Goal: Information Seeking & Learning: Understand process/instructions

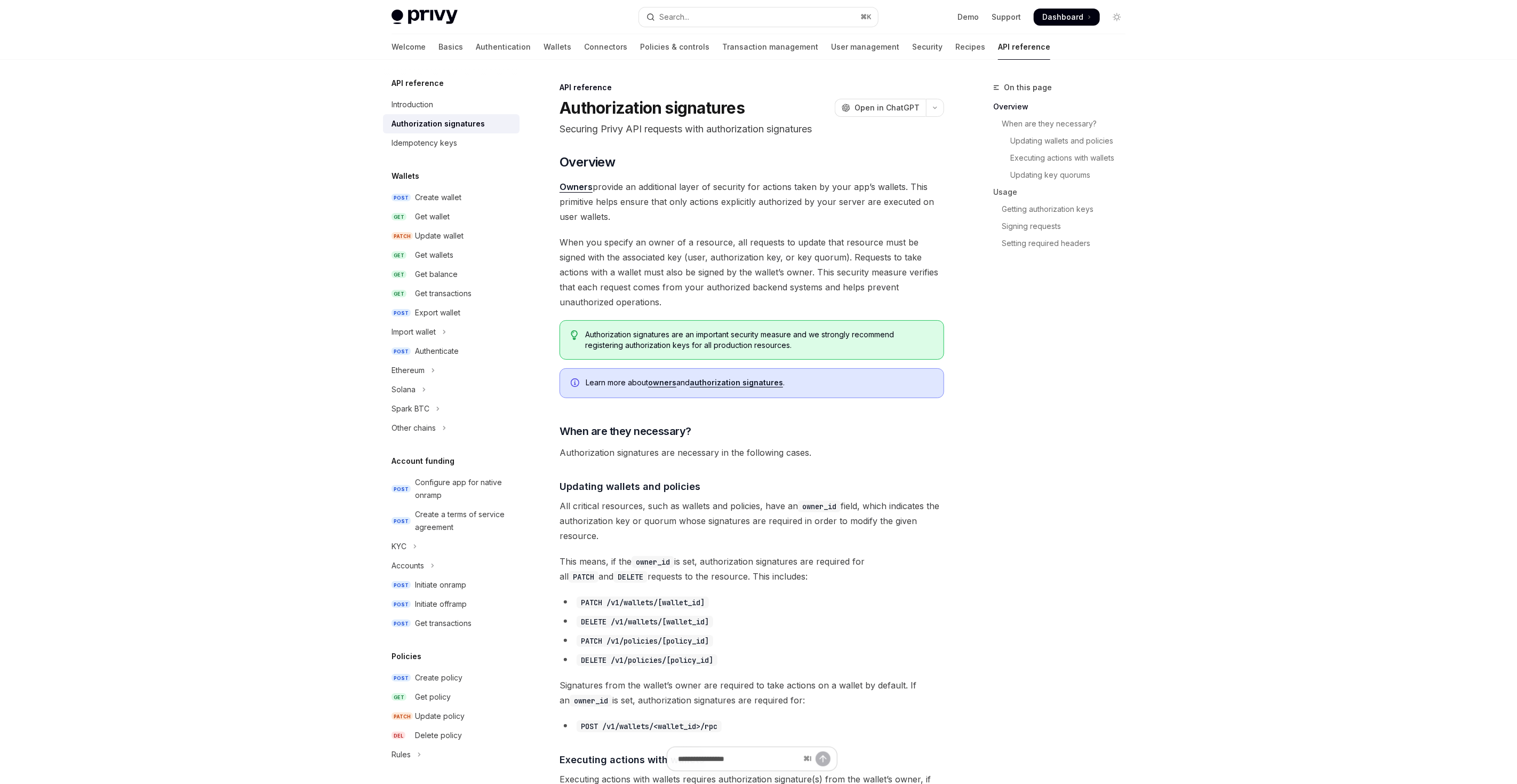
scroll to position [547, 0]
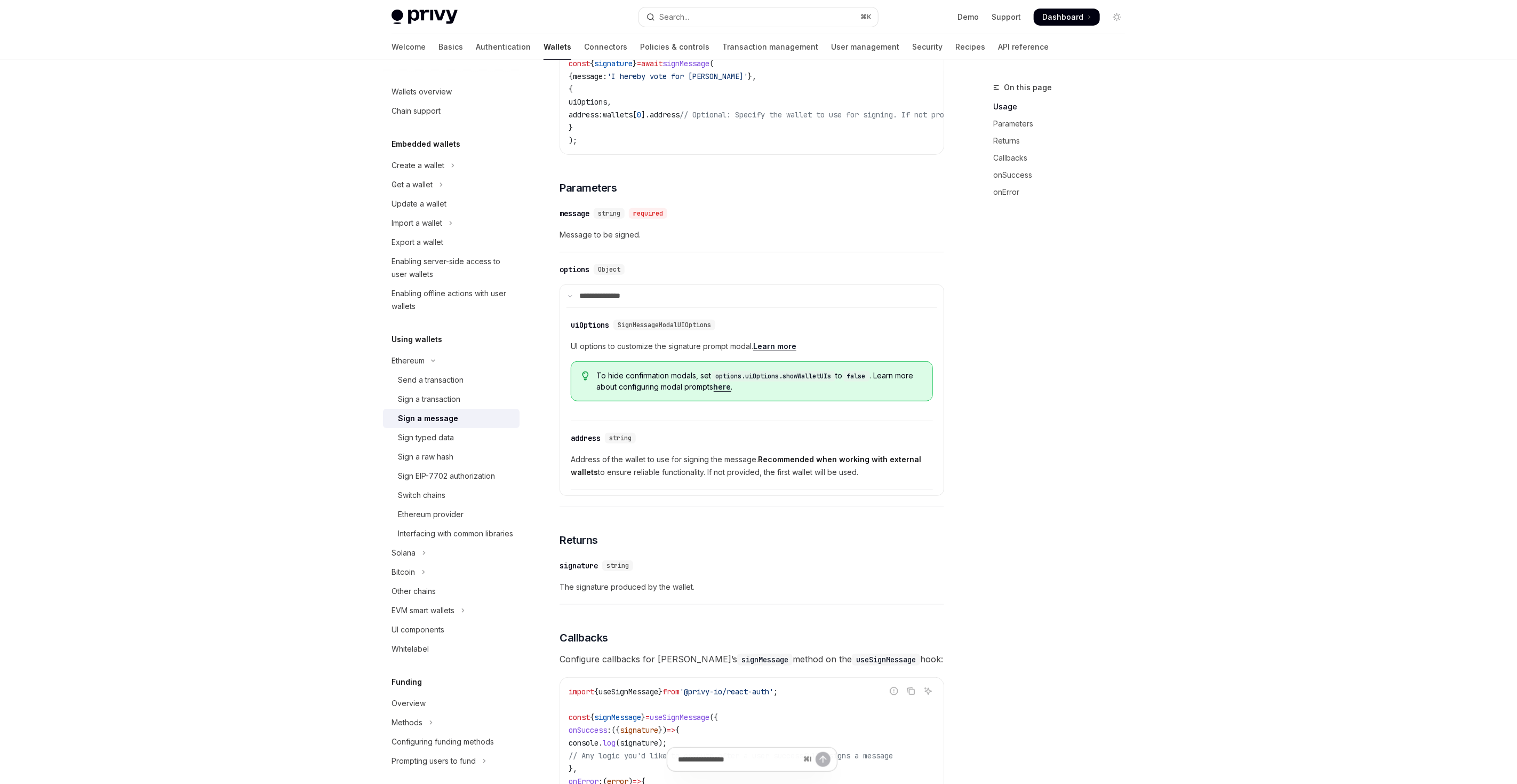
scroll to position [397, 0]
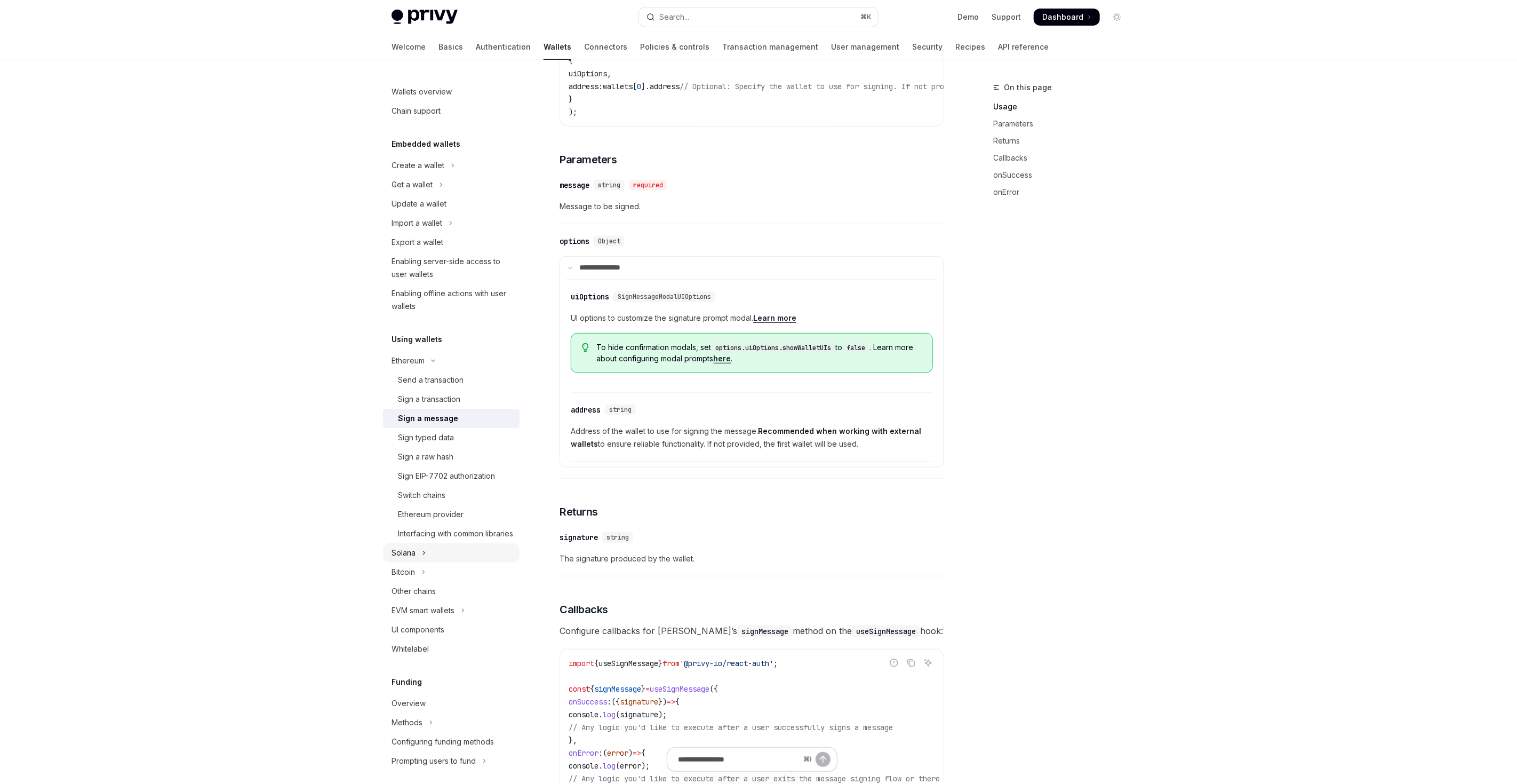
click at [402, 559] on div "Solana" at bounding box center [403, 552] width 24 height 13
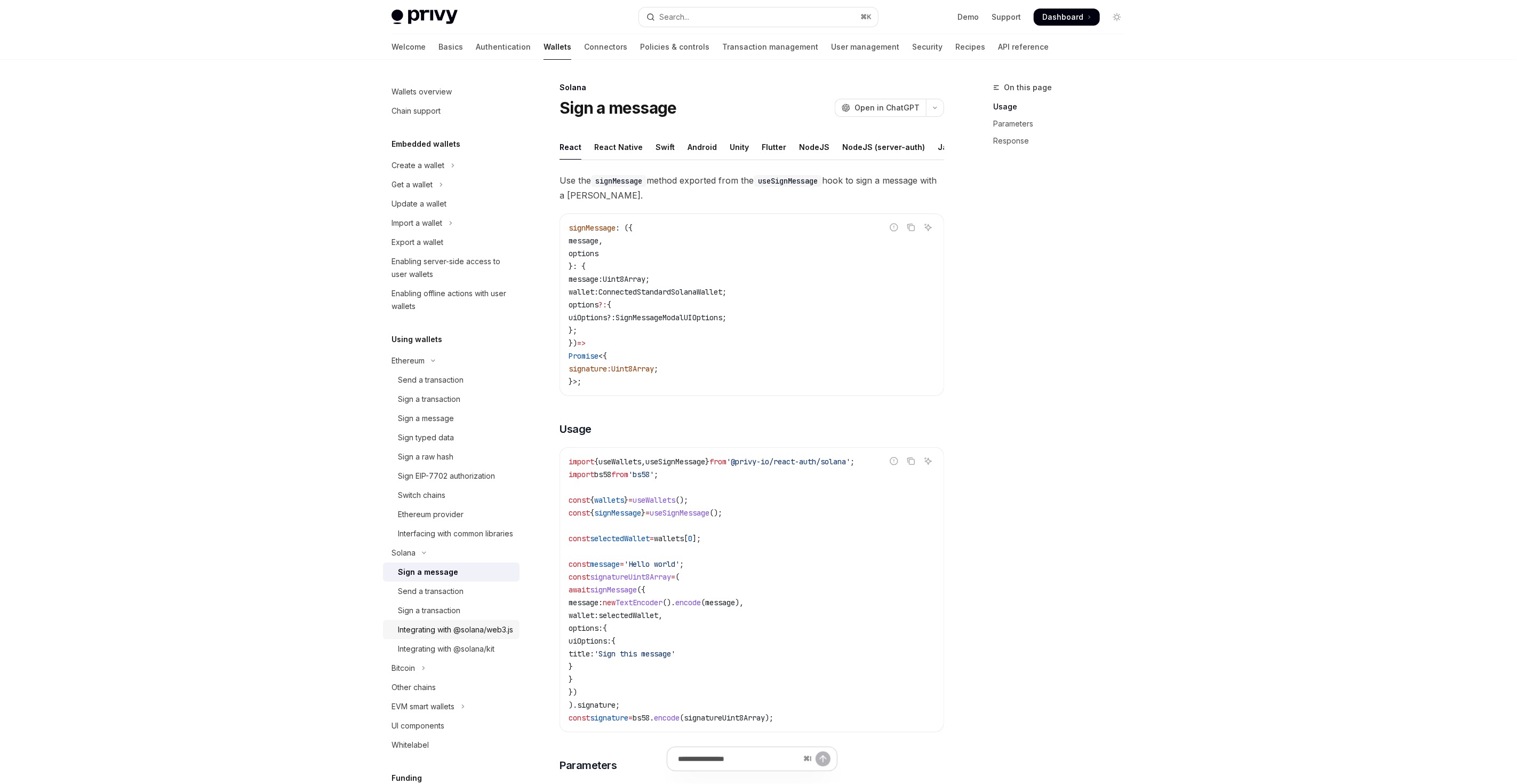
click at [453, 636] on div "Integrating with @solana/web3.js" at bounding box center [455, 629] width 115 height 13
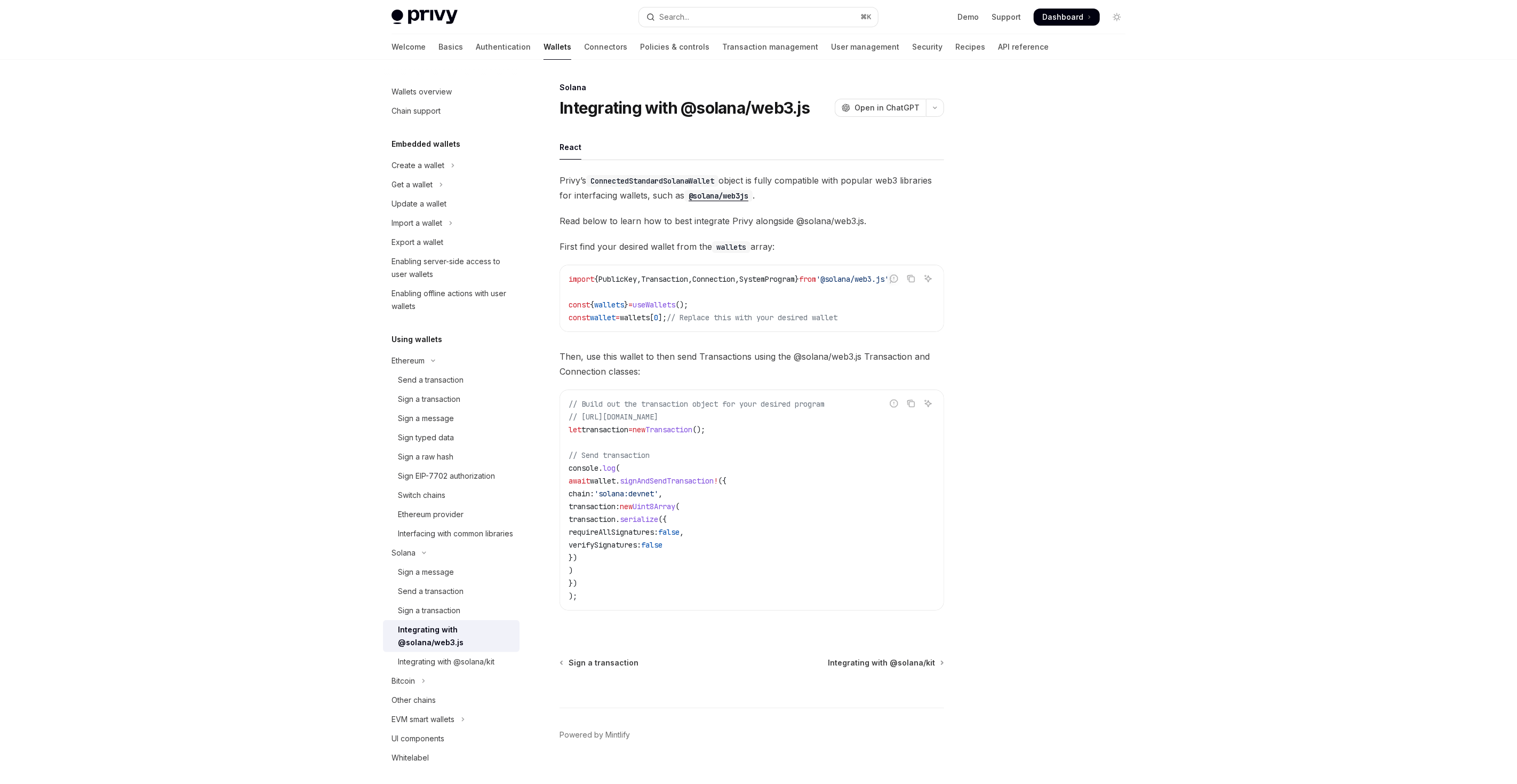
click at [453, 643] on div "Integrating with @solana/web3.js" at bounding box center [455, 636] width 115 height 26
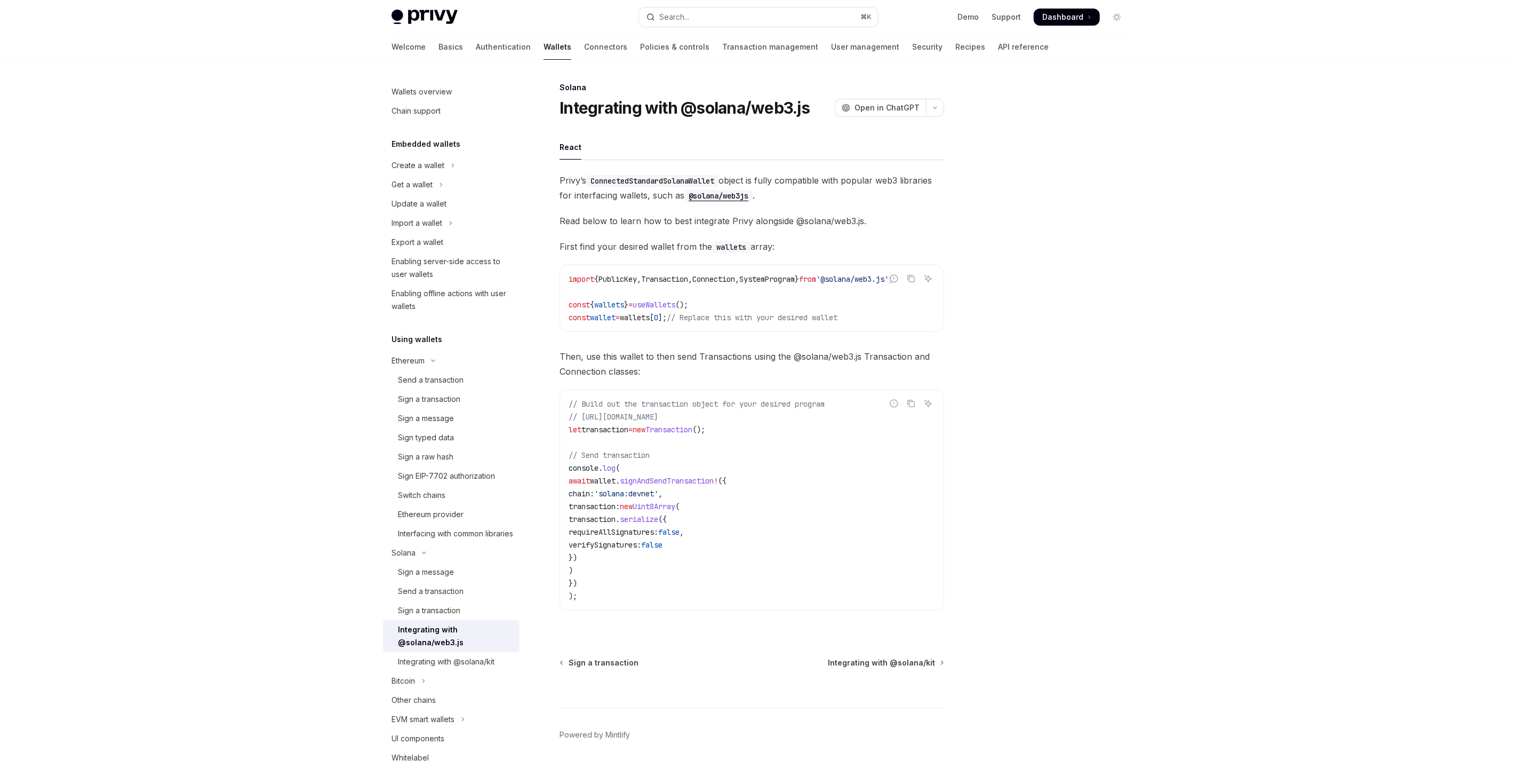
click at [453, 643] on div "Integrating with @solana/web3.js" at bounding box center [455, 636] width 115 height 26
click at [446, 617] on div "Sign a transaction" at bounding box center [430, 609] width 63 height 13
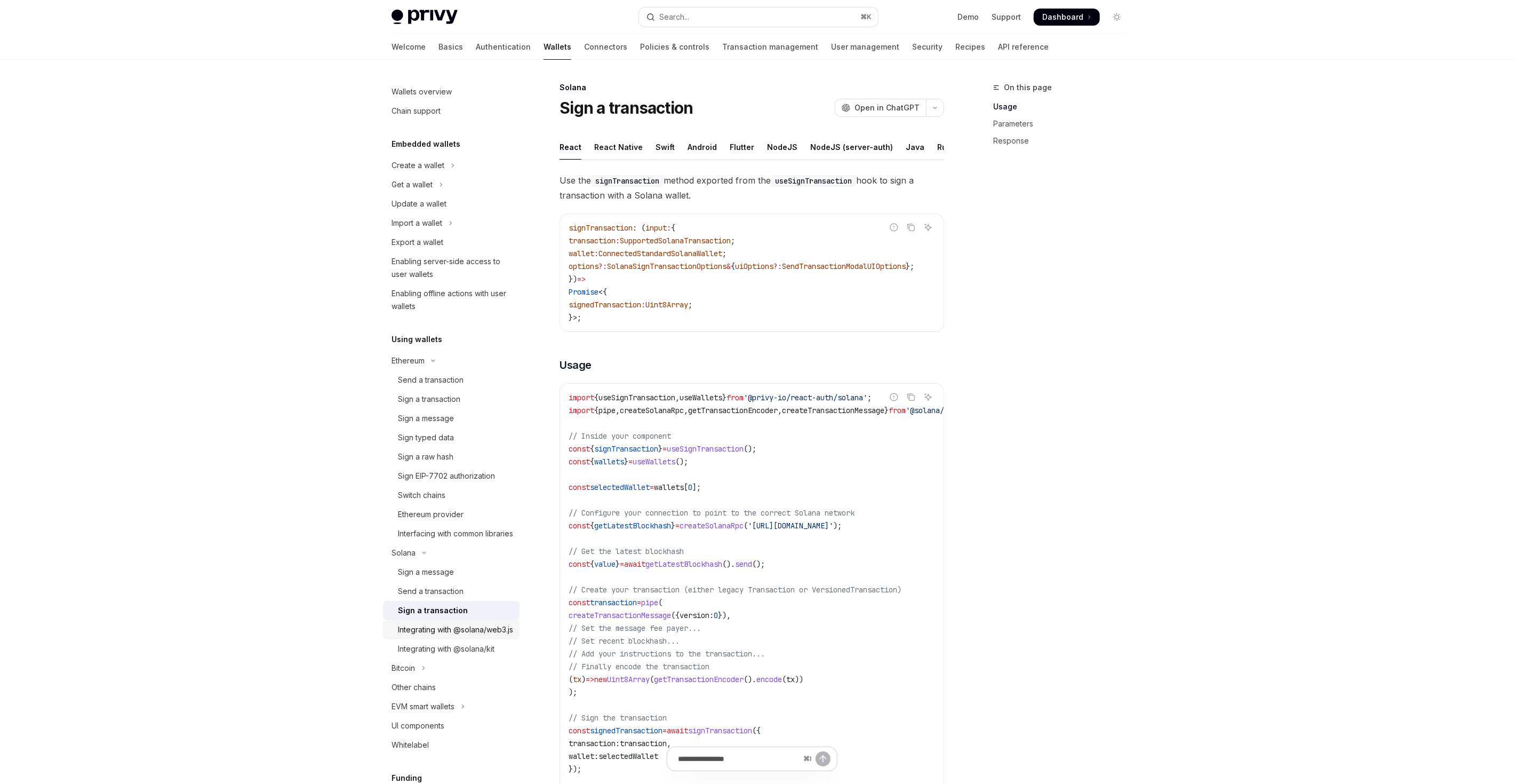
click at [445, 636] on div "Integrating with @solana/web3.js" at bounding box center [455, 629] width 115 height 13
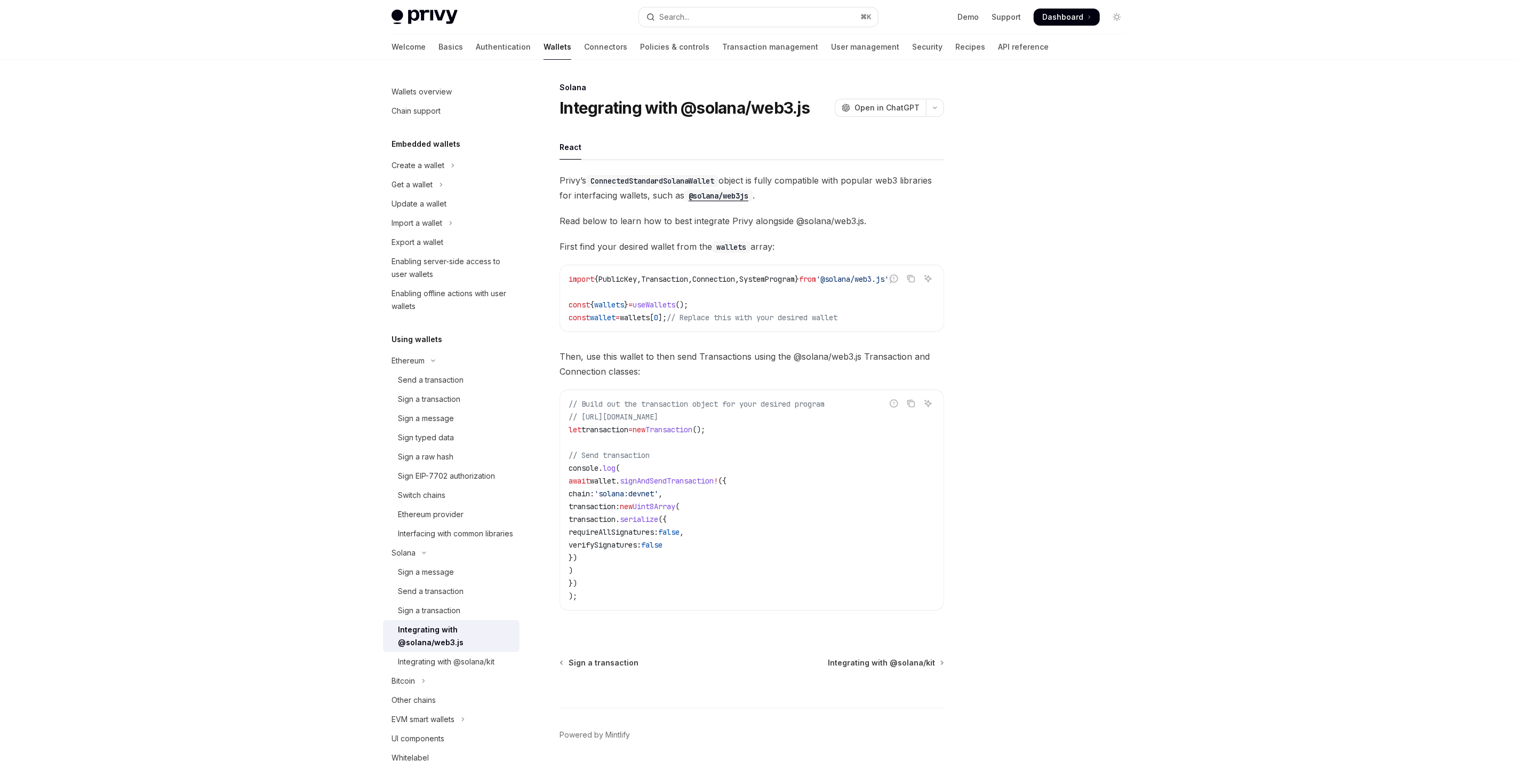
click at [445, 637] on div "Integrating with @solana/web3.js" at bounding box center [455, 636] width 115 height 26
click at [445, 617] on div "Sign a transaction" at bounding box center [430, 609] width 63 height 13
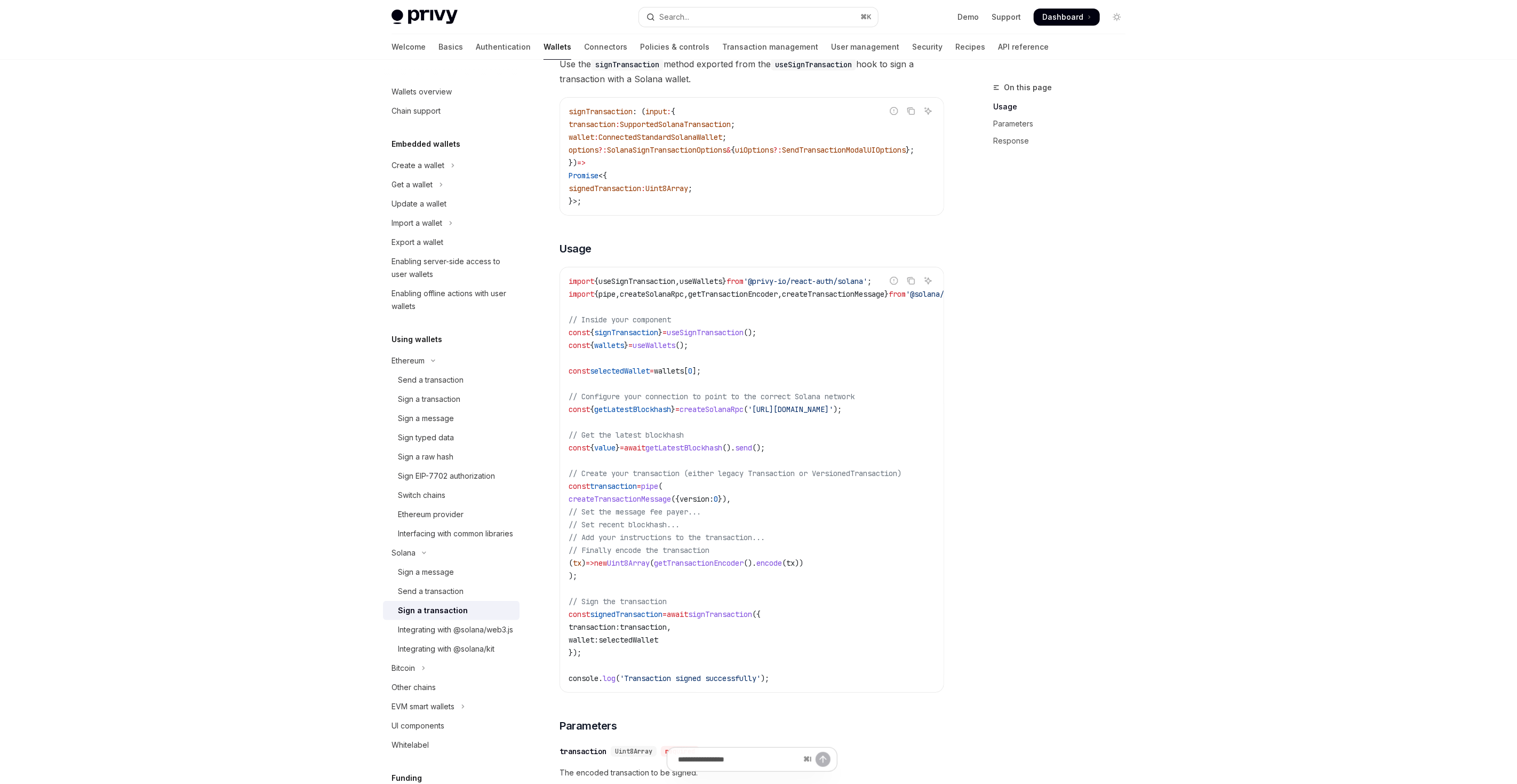
scroll to position [143, 0]
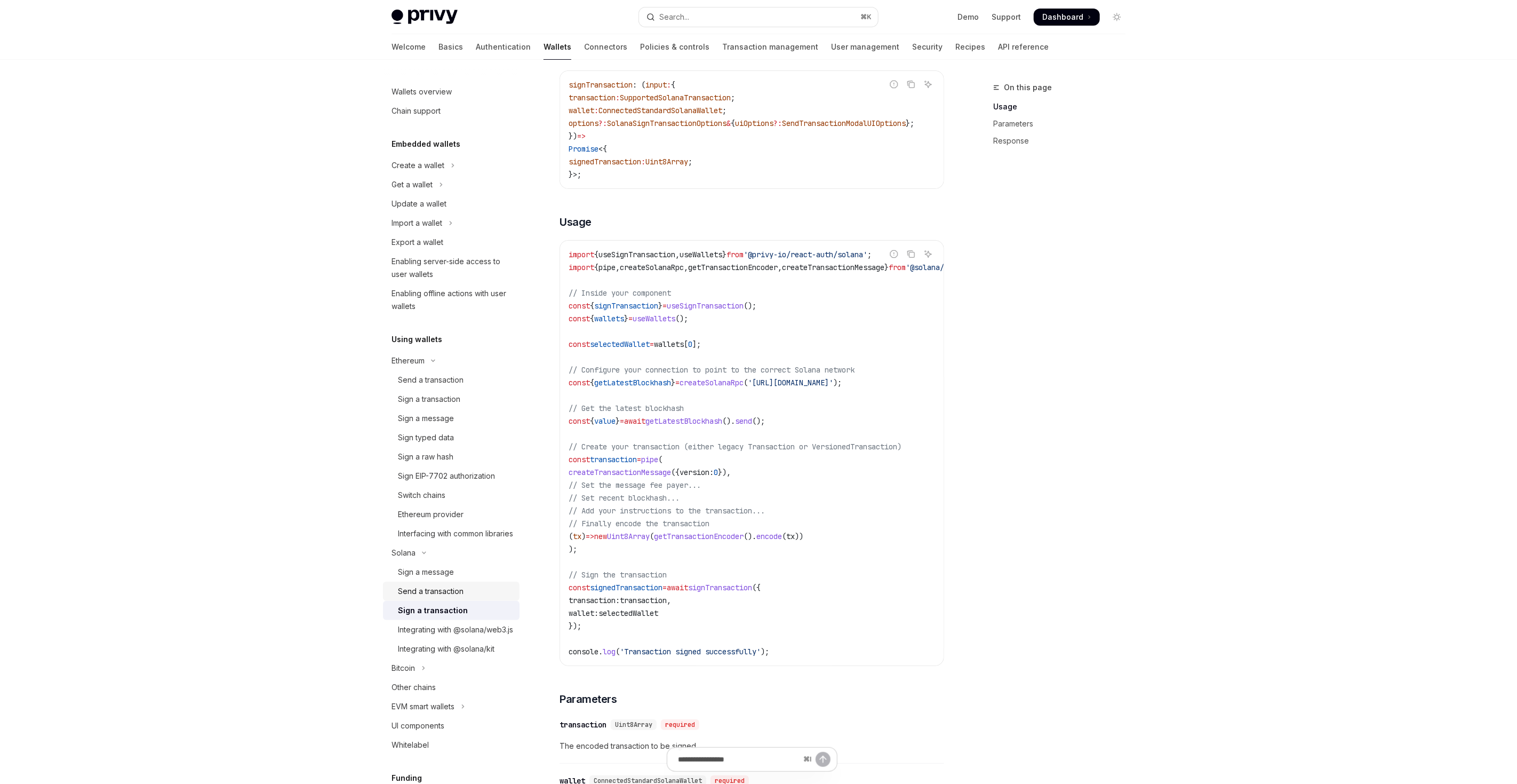
click at [465, 598] on div "Send a transaction" at bounding box center [455, 591] width 115 height 13
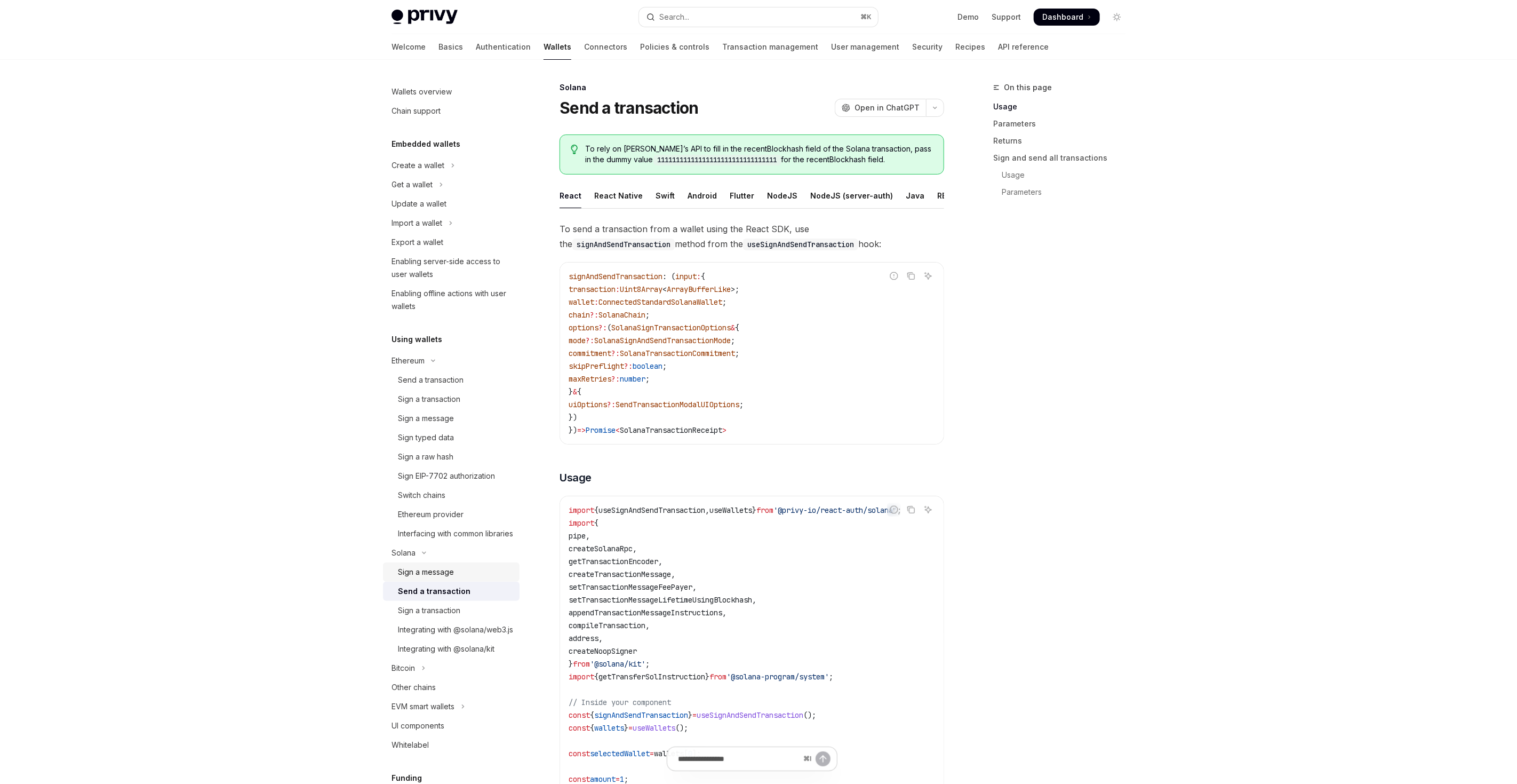
click at [465, 578] on div "Sign a message" at bounding box center [455, 571] width 115 height 13
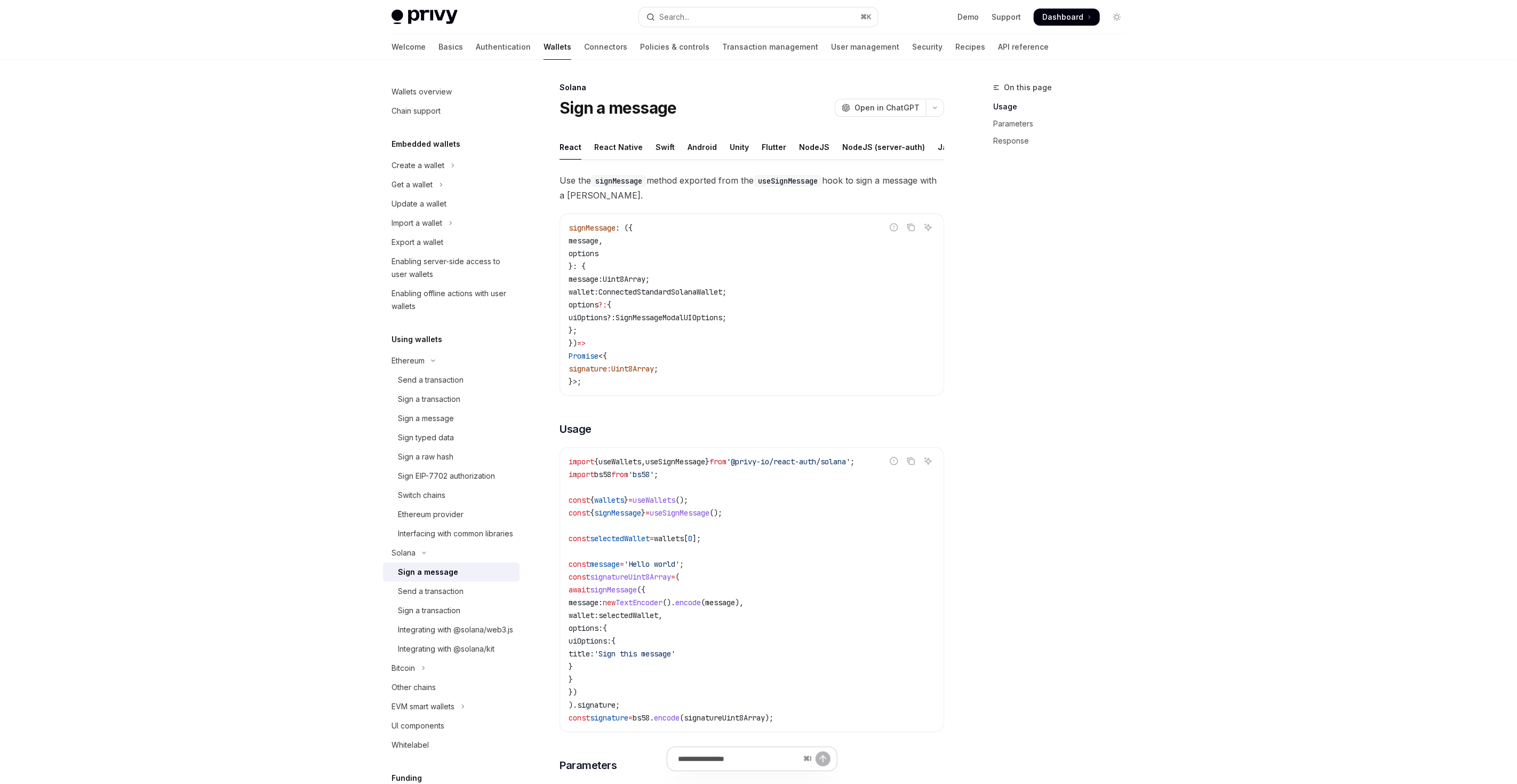
click at [465, 578] on div "Sign a message" at bounding box center [455, 571] width 115 height 13
type textarea "*"
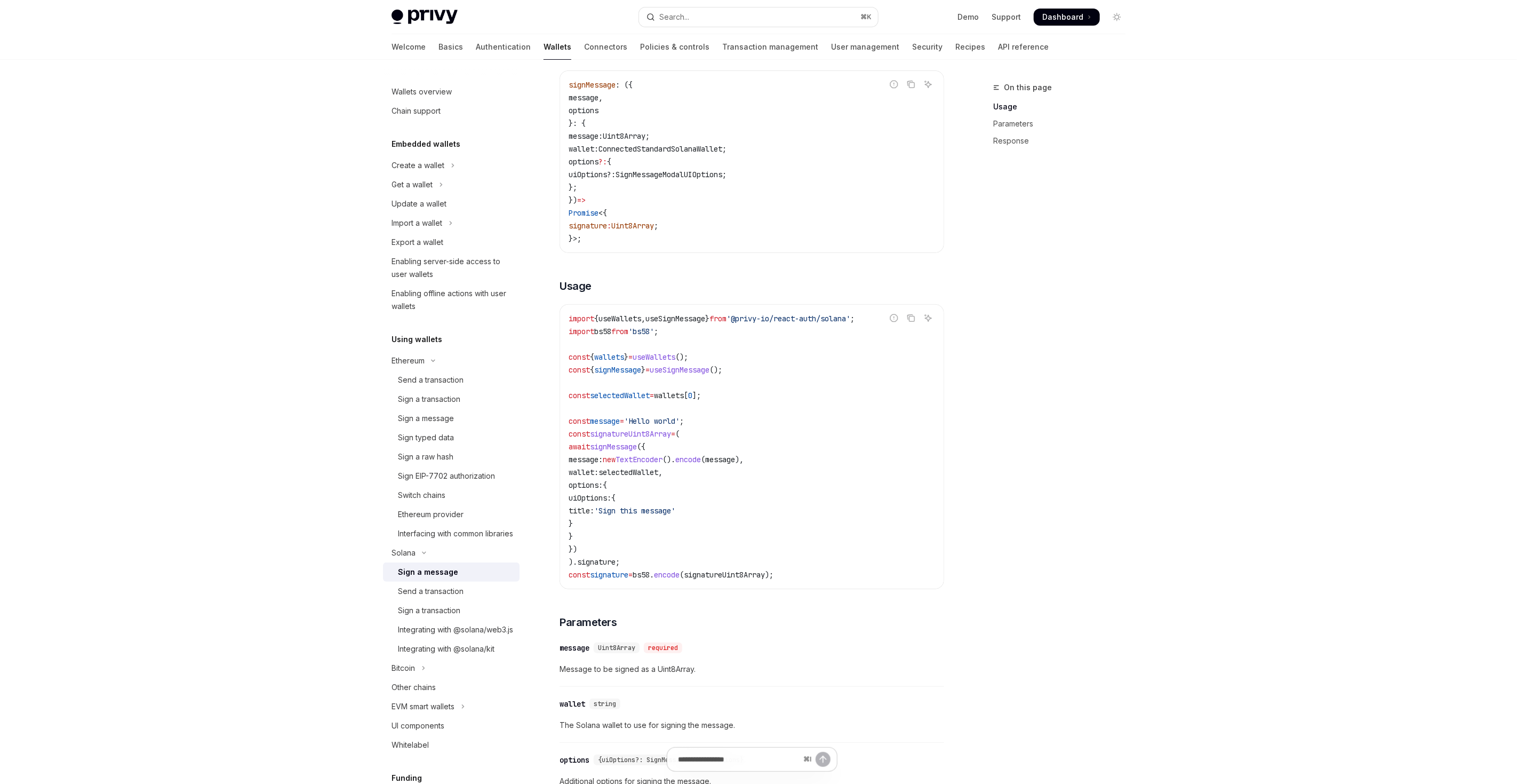
scroll to position [144, 0]
click at [615, 433] on span "signatureUint8Array" at bounding box center [630, 432] width 81 height 10
copy span "signatureUint8Array"
click at [615, 568] on span "signature" at bounding box center [608, 573] width 38 height 10
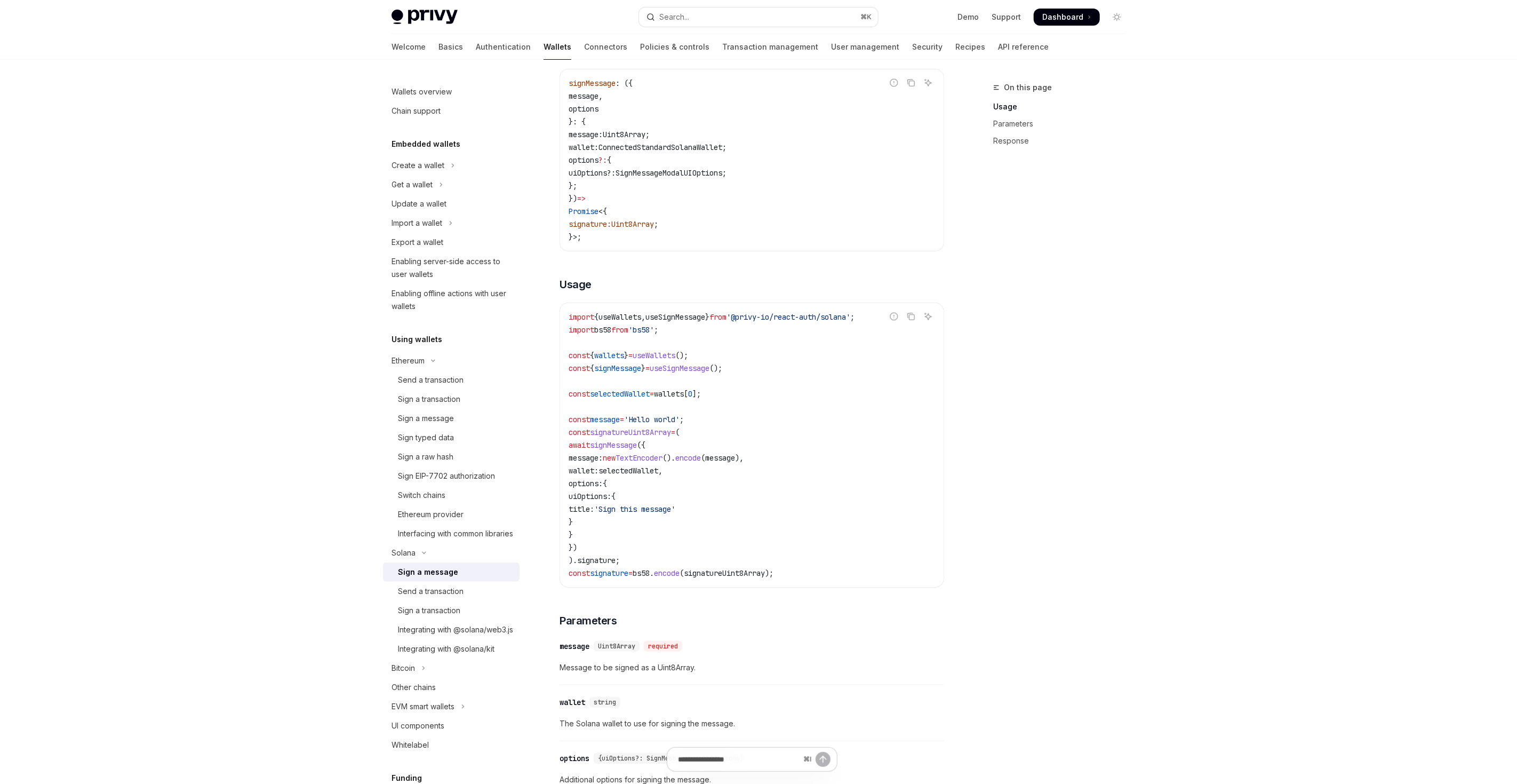
click at [615, 568] on span "signature" at bounding box center [608, 573] width 38 height 10
copy span "signature"
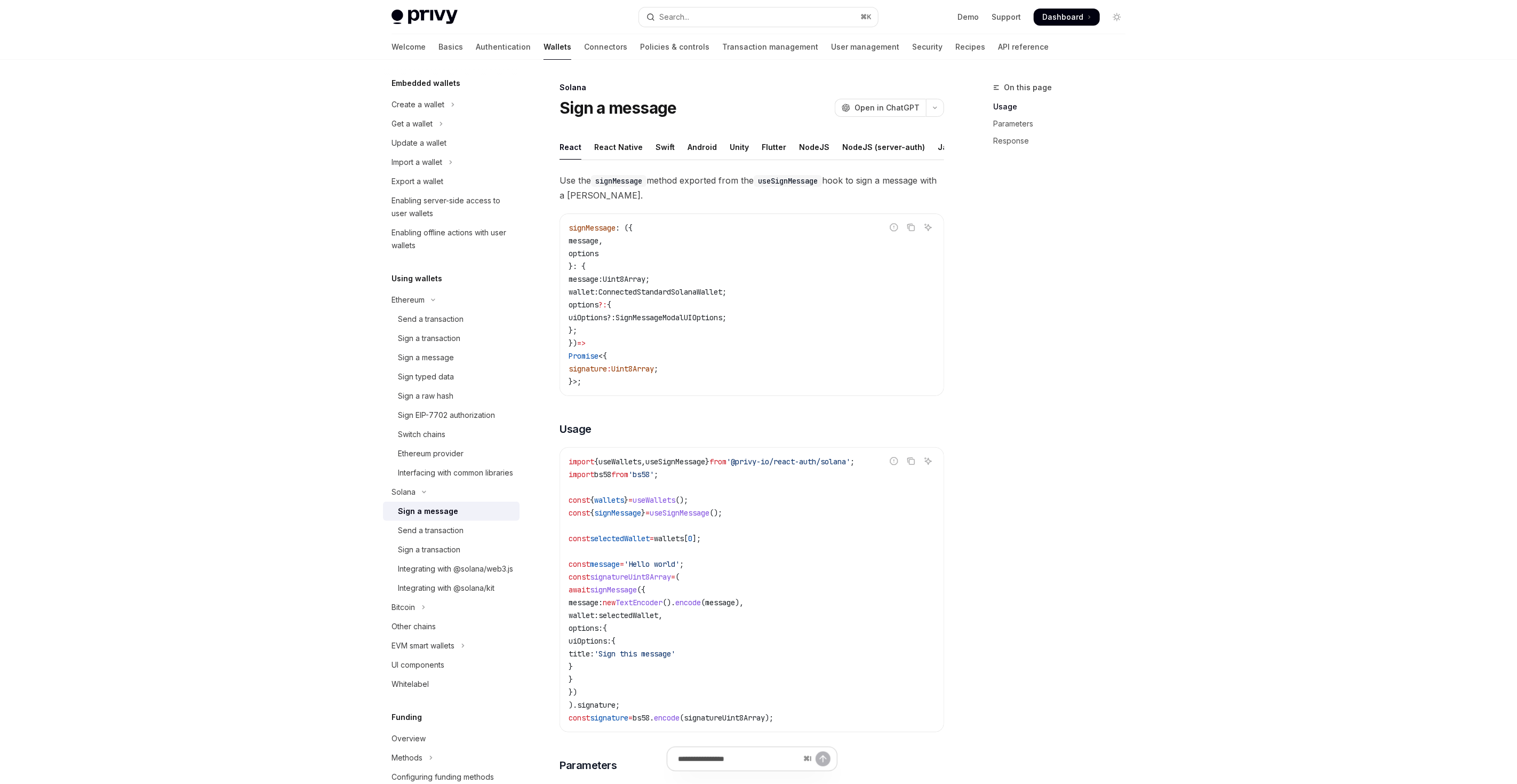
scroll to position [71, 0]
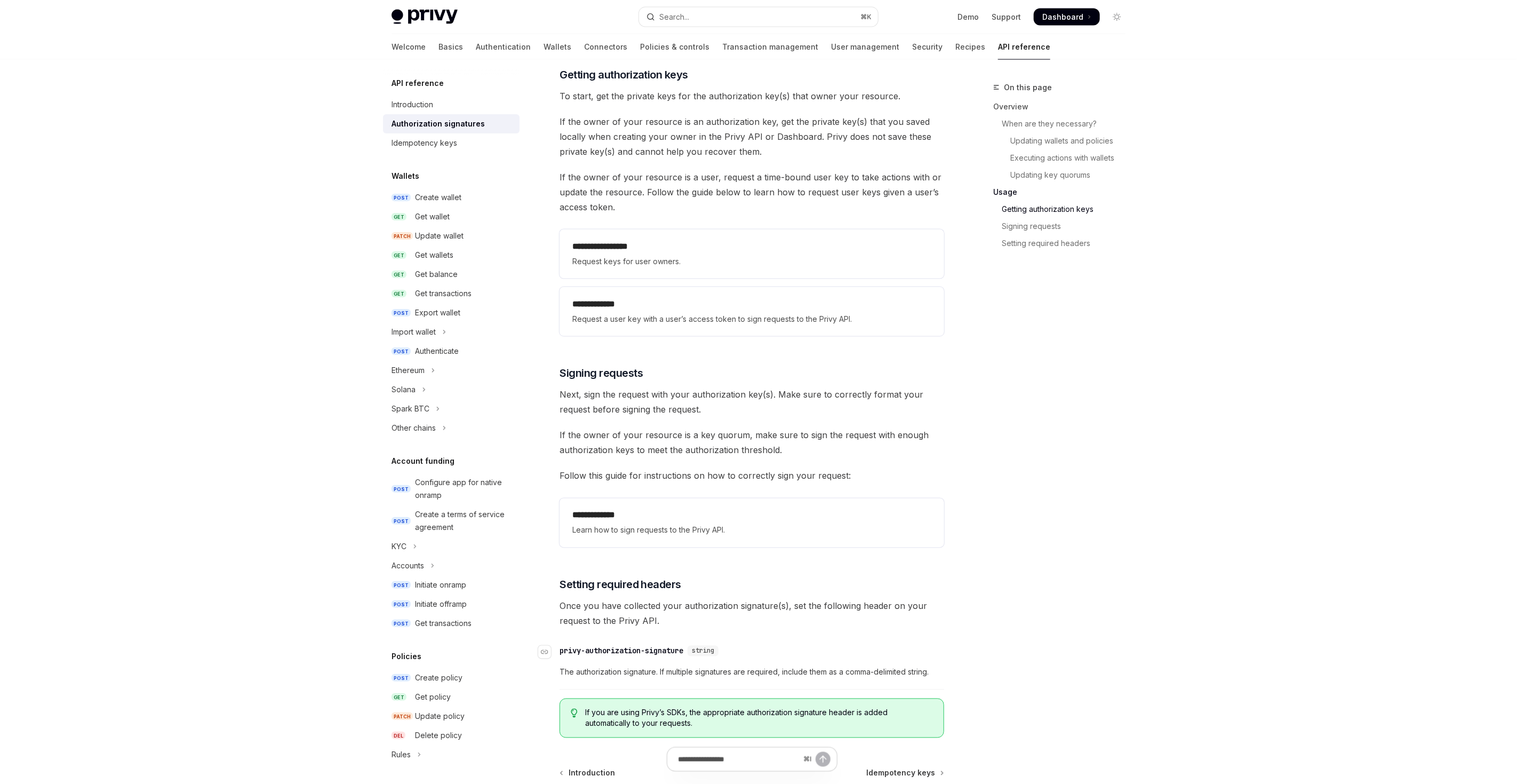
scroll to position [1395, 0]
